Goal: Information Seeking & Learning: Learn about a topic

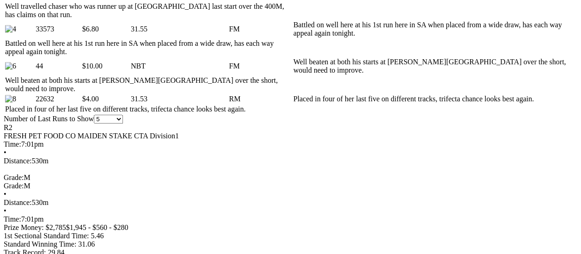
scroll to position [601, 0]
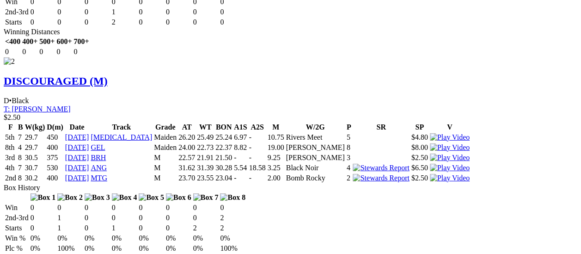
scroll to position [1300, 0]
